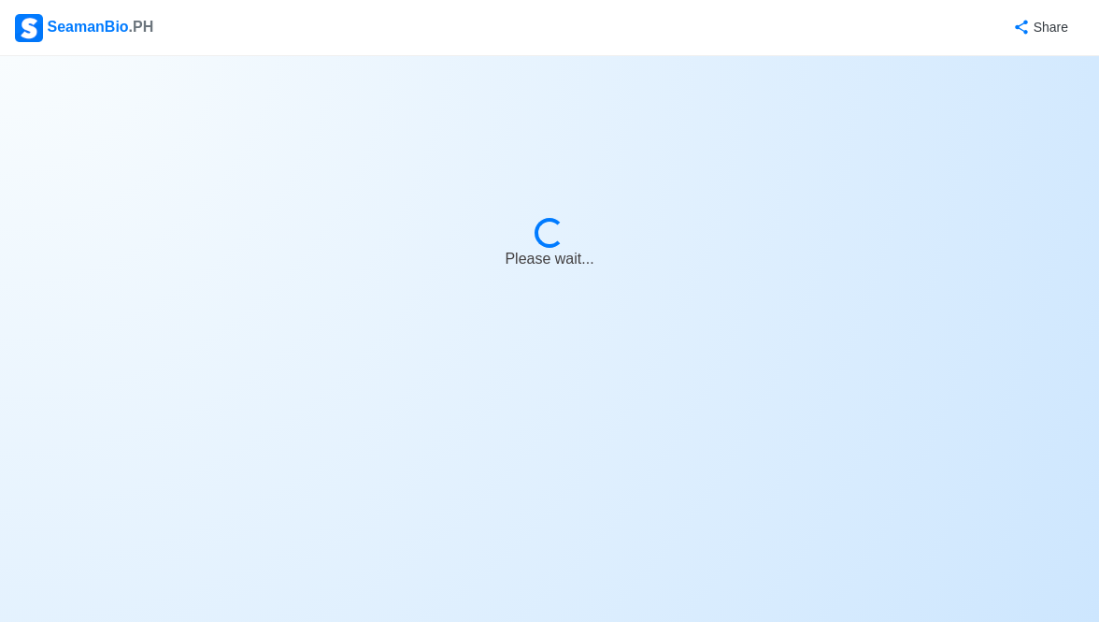
select select "Onboard"
select select "Visible for Hiring"
select select "Married"
select select "[DEMOGRAPHIC_DATA]"
select select "PH"
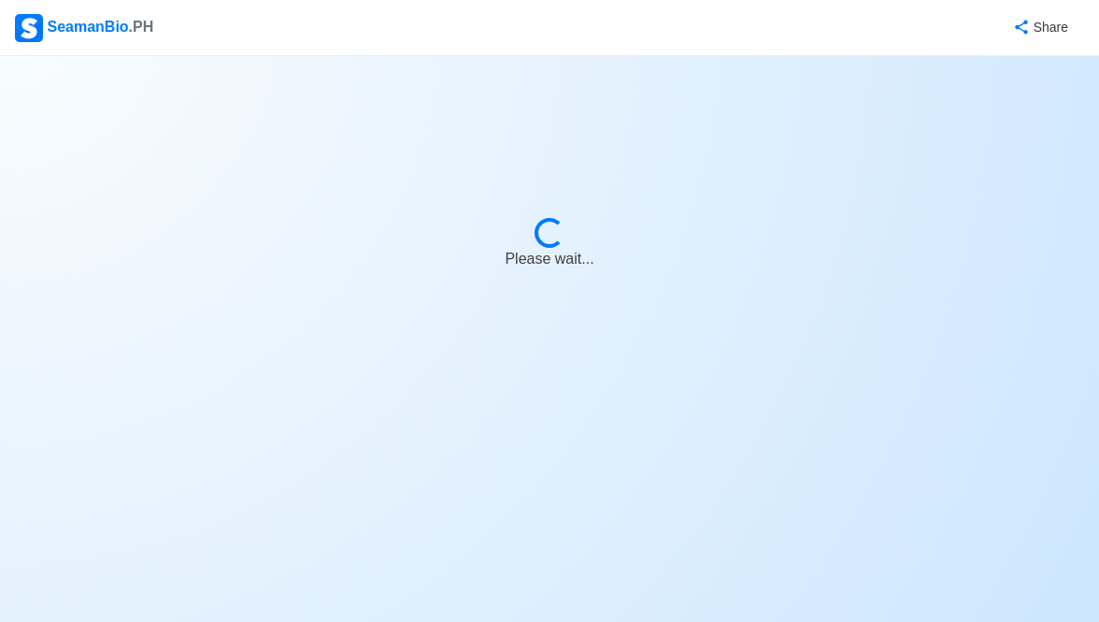
select select "8"
select select "0"
select select "1769922000000"
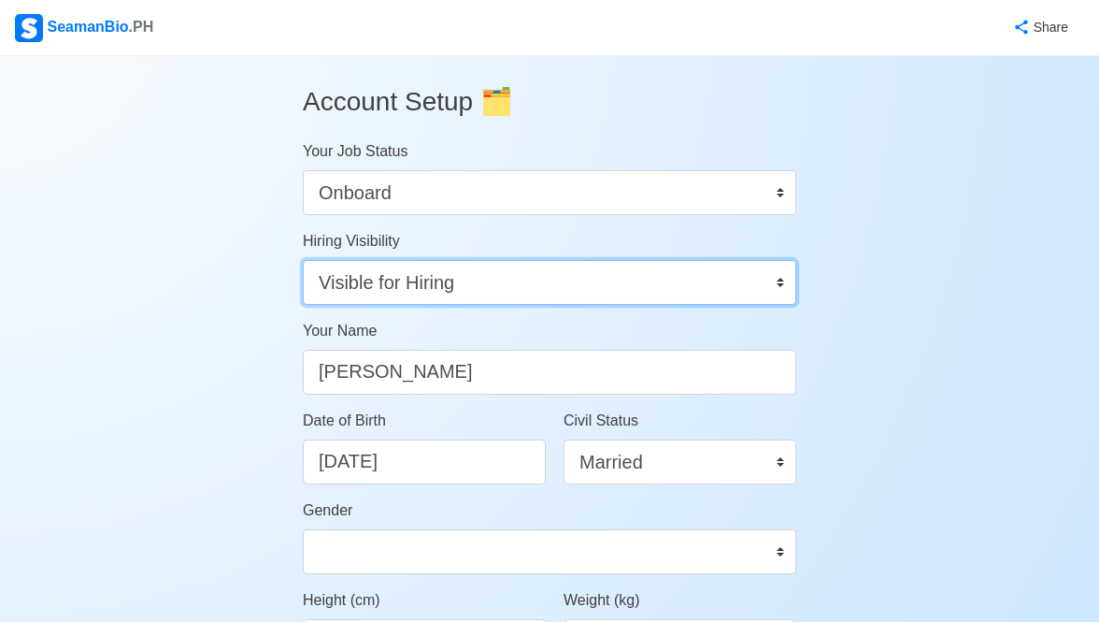
click at [779, 279] on select "Visible for Hiring Not Visible for Hiring" at bounding box center [549, 282] width 493 height 45
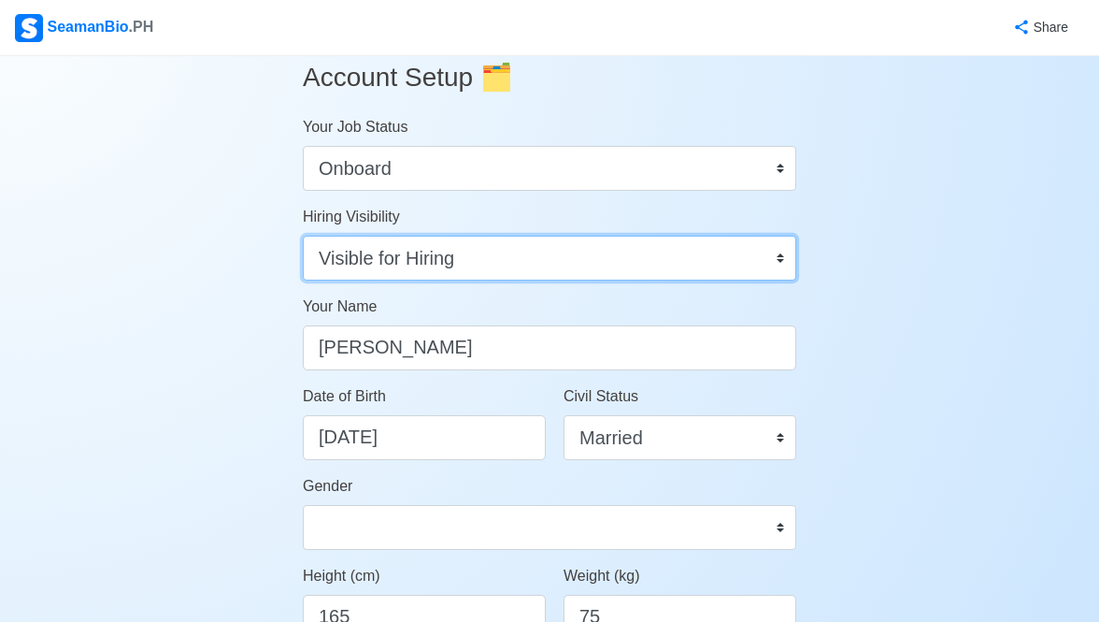
scroll to position [26, 0]
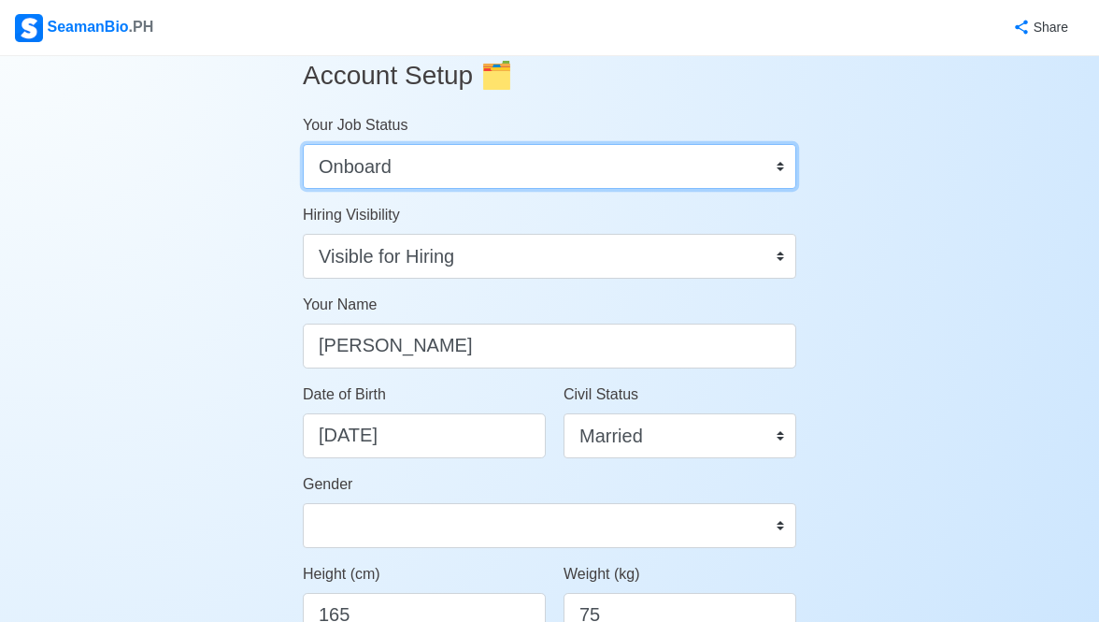
click at [779, 162] on select "Onboard Actively Looking for Job Not Looking for Job" at bounding box center [549, 166] width 493 height 45
select select "Actively Looking for Job"
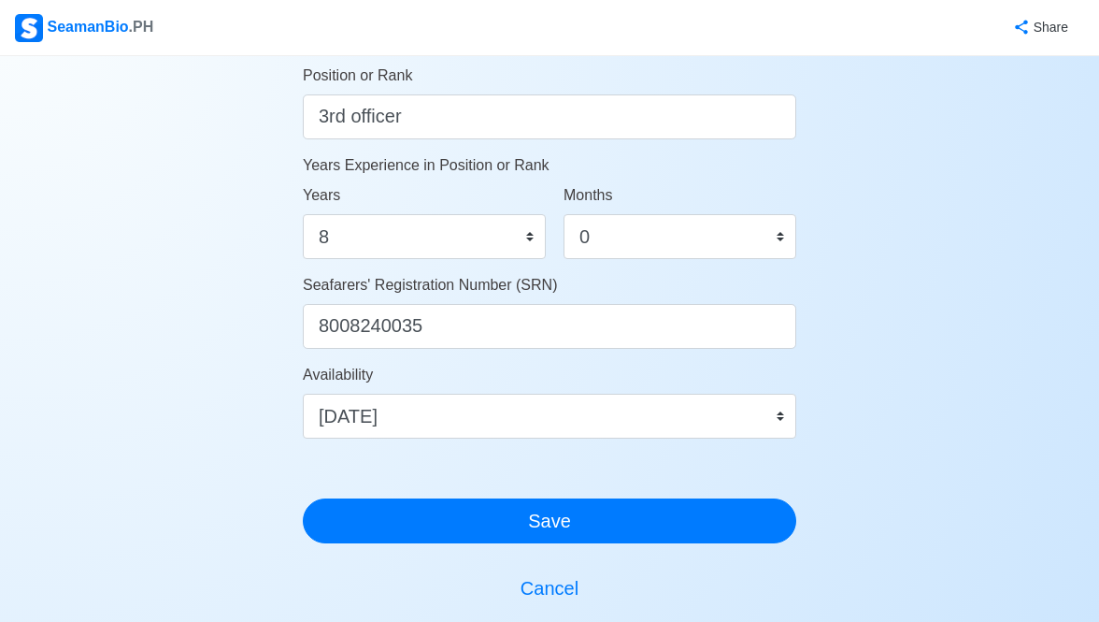
scroll to position [965, 0]
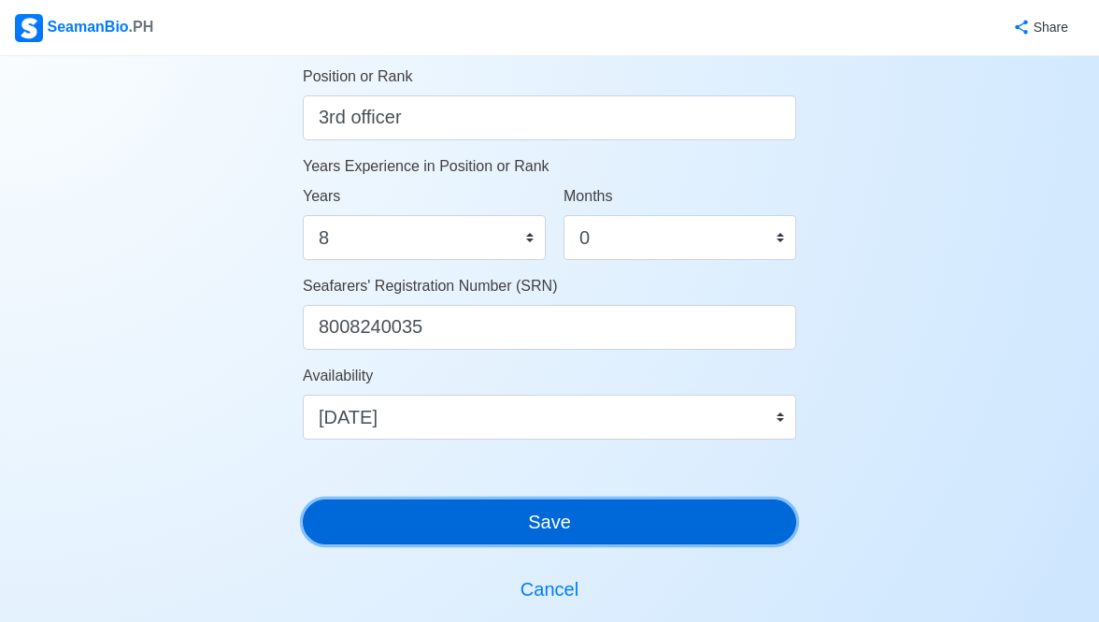
click at [695, 508] on button "Save" at bounding box center [549, 521] width 493 height 45
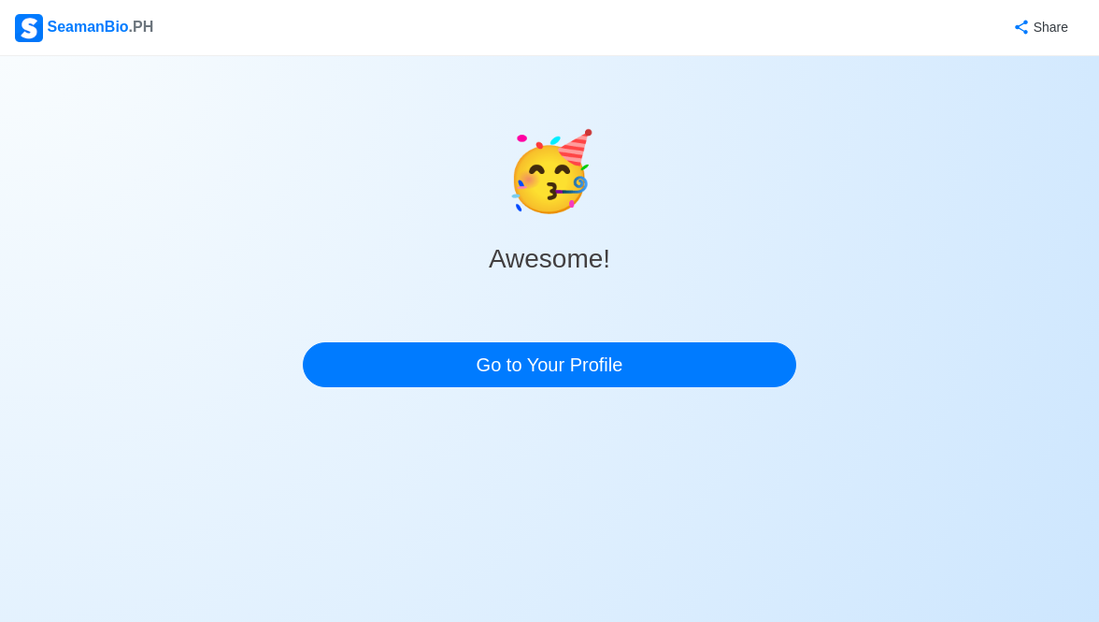
scroll to position [0, 0]
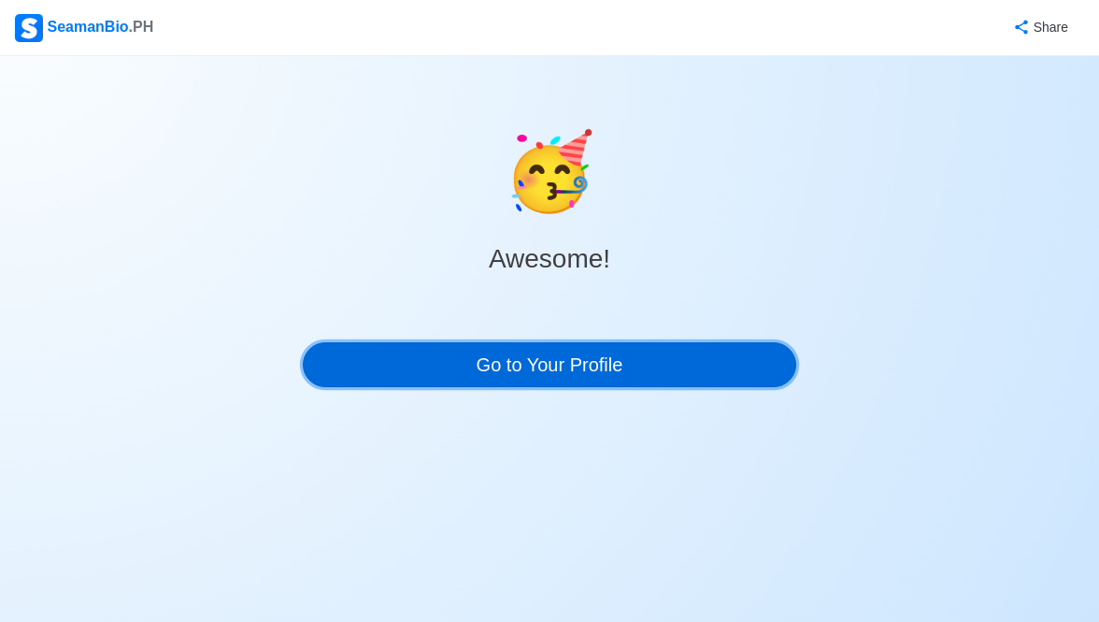
click at [598, 367] on link "Go to Your Profile" at bounding box center [549, 364] width 493 height 45
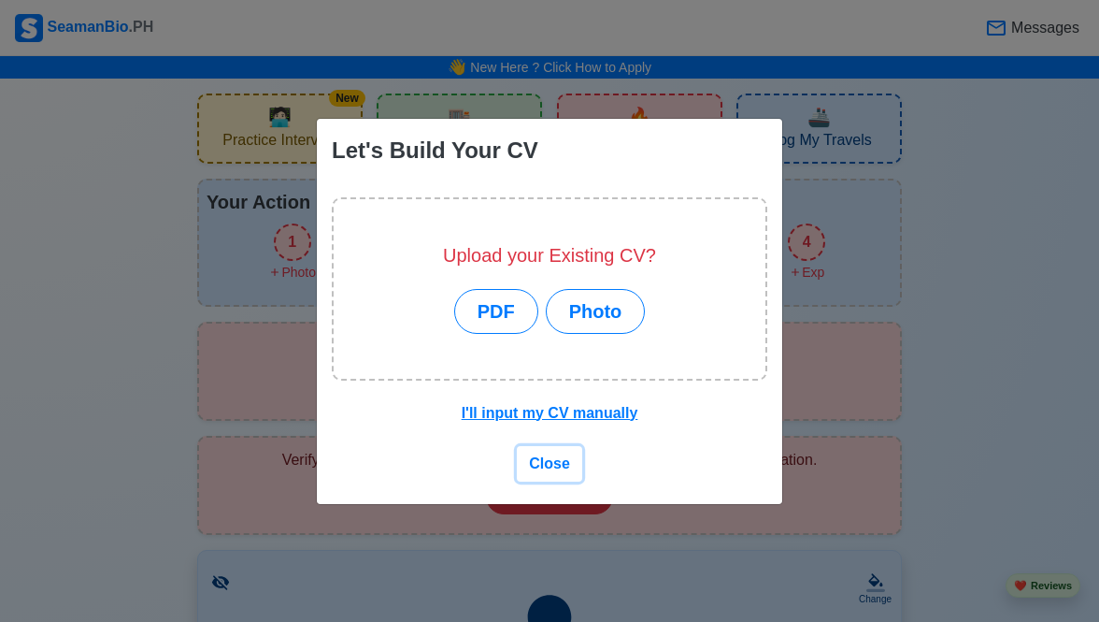
click at [551, 463] on span "Close" at bounding box center [549, 463] width 41 height 16
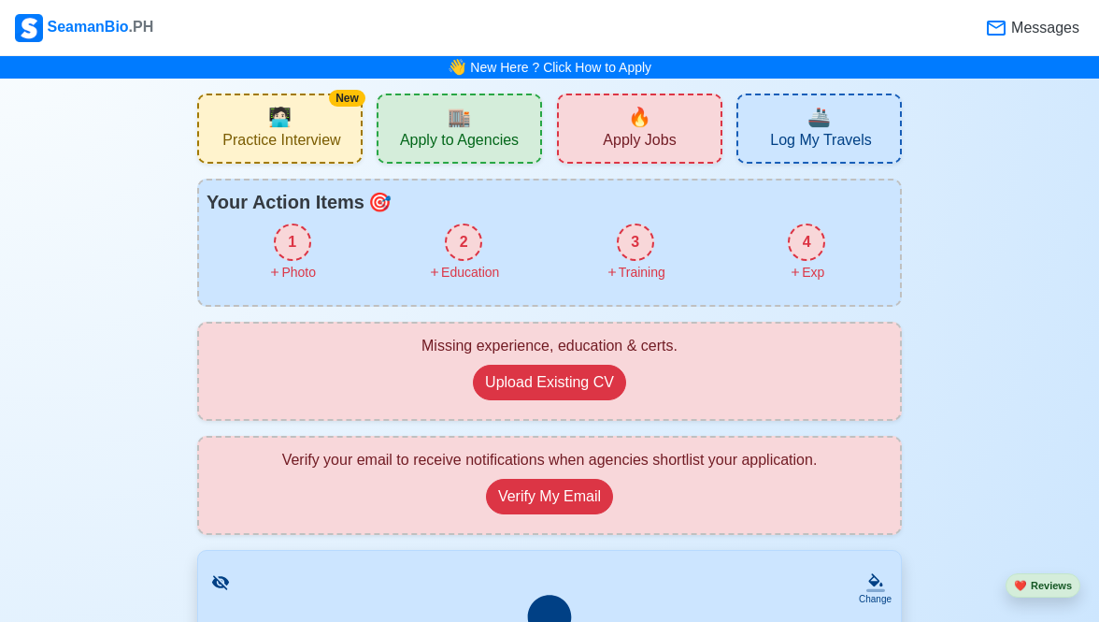
click at [487, 136] on span "Apply to Agencies" at bounding box center [459, 142] width 119 height 23
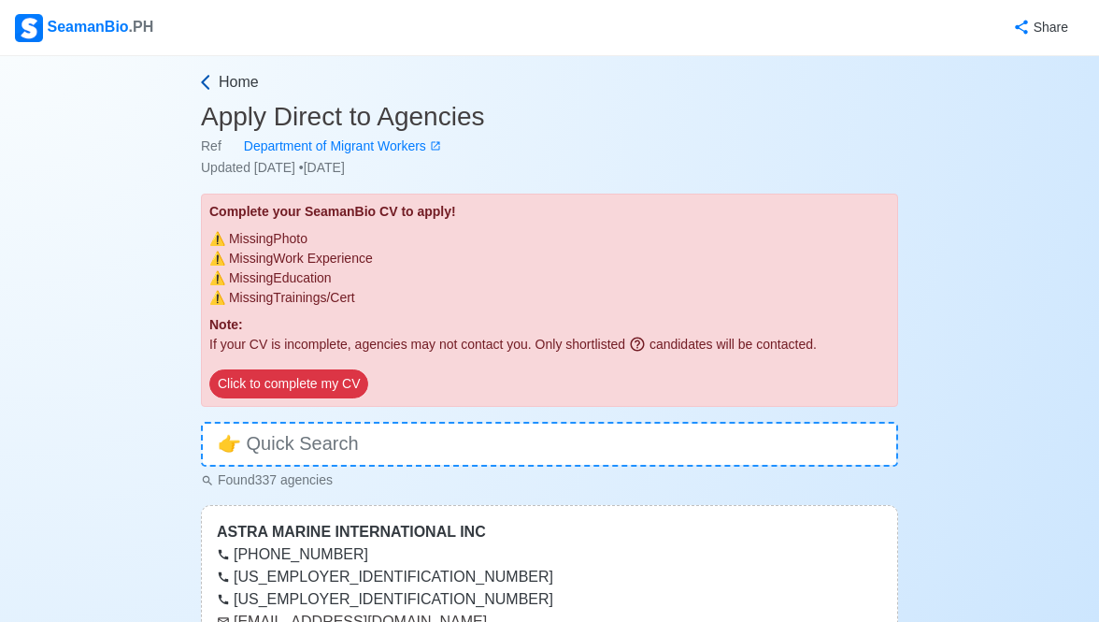
click at [207, 80] on icon at bounding box center [205, 82] width 19 height 19
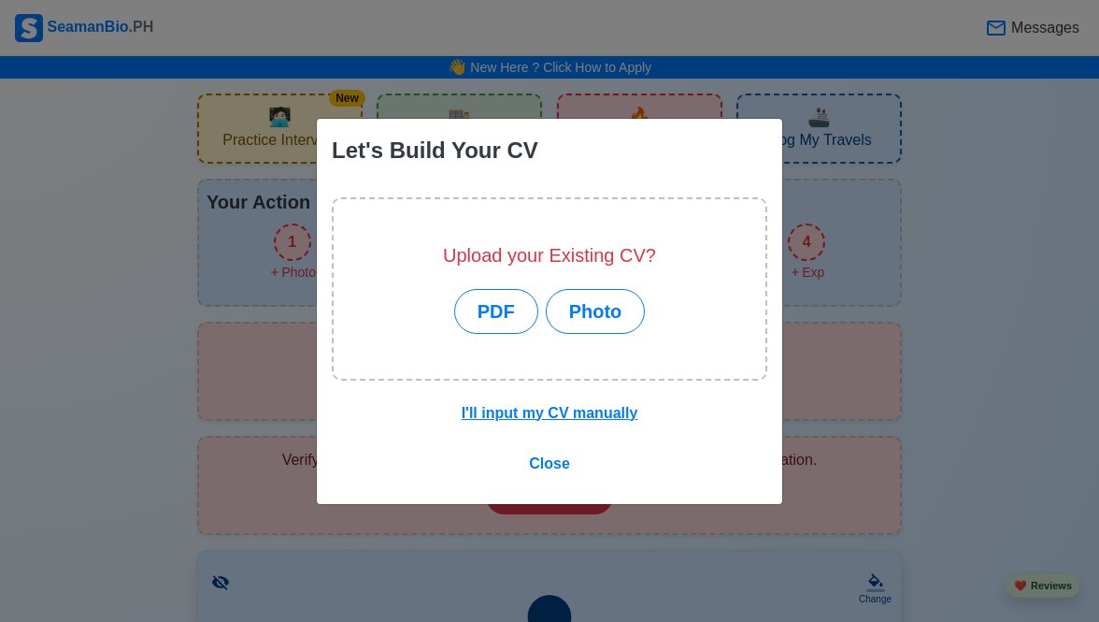
click at [552, 458] on span "Close" at bounding box center [549, 463] width 41 height 16
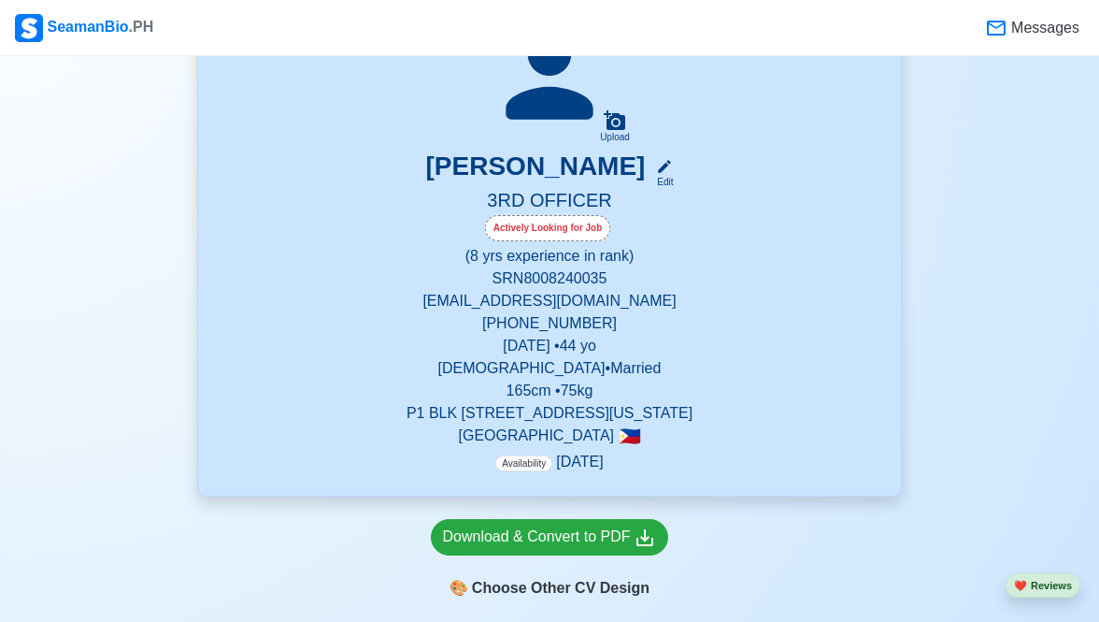
scroll to position [535, 0]
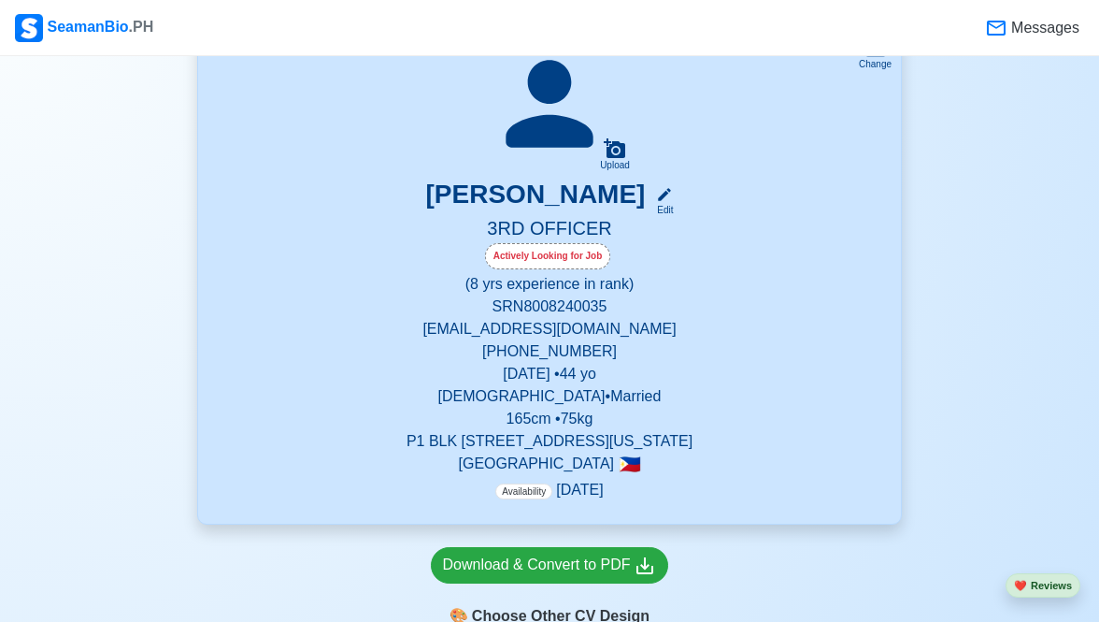
click at [1034, 29] on span "Messages" at bounding box center [1044, 28] width 72 height 22
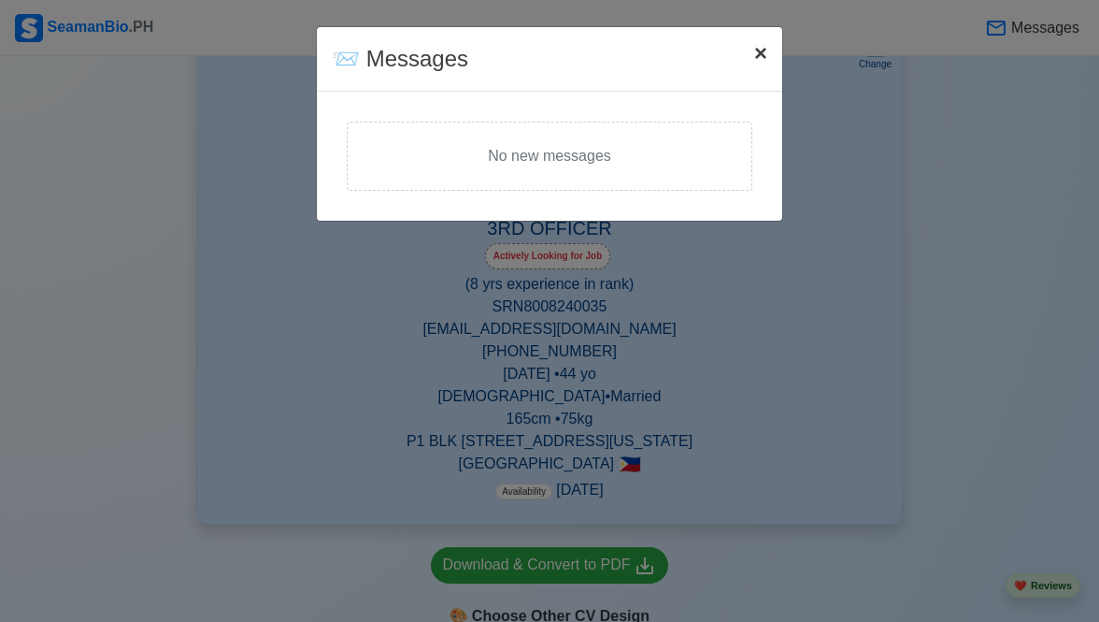
click at [765, 59] on span "×" at bounding box center [760, 52] width 13 height 25
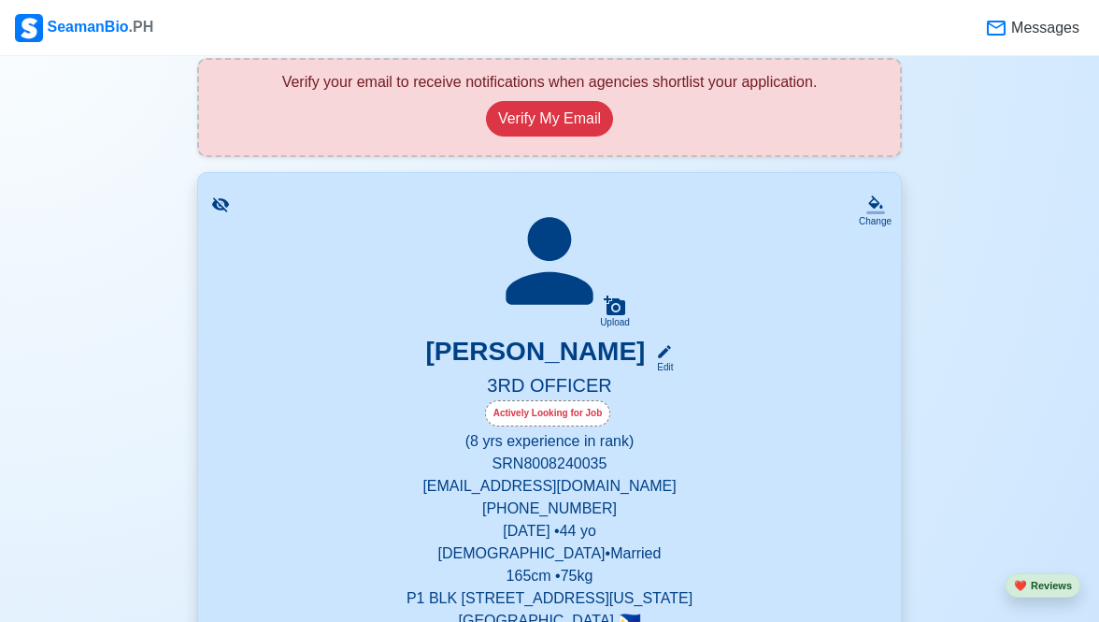
scroll to position [0, 0]
